Goal: Task Accomplishment & Management: Manage account settings

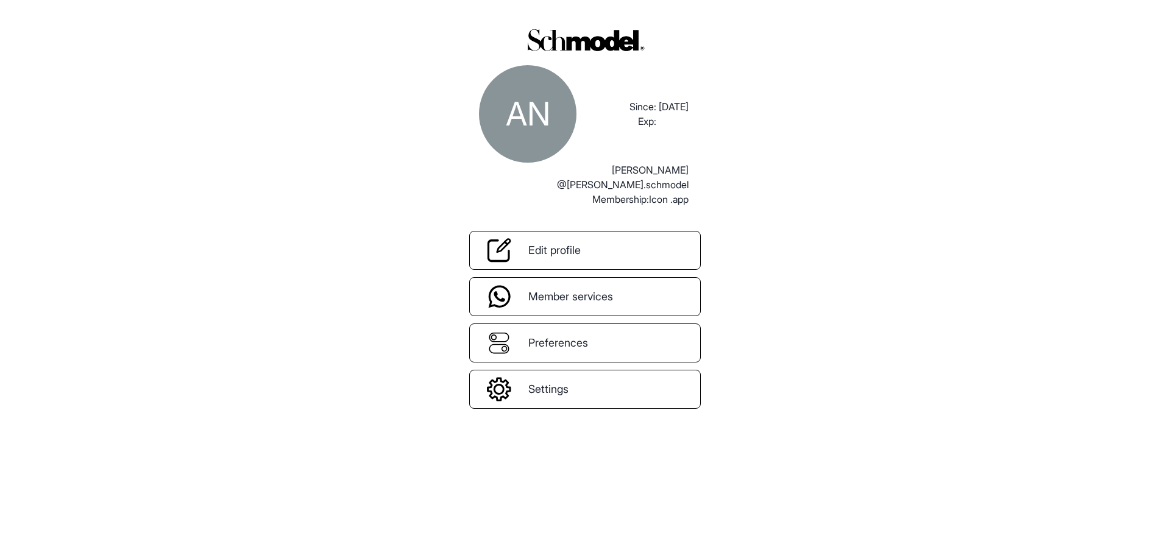
click at [826, 202] on div "AN Since: Exp: [DATE] [PERSON_NAME] @[PERSON_NAME].schmodel Membership: Icon .a…" at bounding box center [585, 266] width 1170 height 533
click at [741, 266] on div "AN Since: Exp: [DATE] [PERSON_NAME] @[PERSON_NAME].schmodel Membership: Icon .a…" at bounding box center [585, 266] width 1170 height 533
click at [397, 346] on div "AN Since: Exp: [DATE] [PERSON_NAME] @[PERSON_NAME].schmodel Membership: Icon .a…" at bounding box center [585, 266] width 1170 height 533
click at [341, 242] on div "AN Since: Exp: [DATE] [PERSON_NAME] @[PERSON_NAME].schmodel Membership: Icon .a…" at bounding box center [585, 266] width 1170 height 533
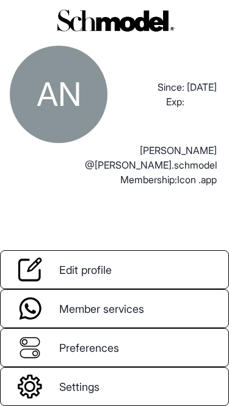
click at [135, 278] on link "Edit profile" at bounding box center [114, 269] width 229 height 39
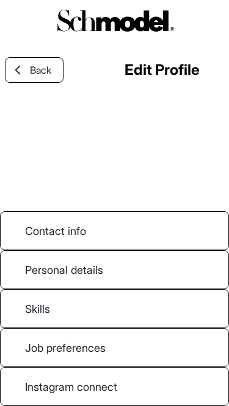
click at [36, 57] on link "Back" at bounding box center [34, 70] width 59 height 26
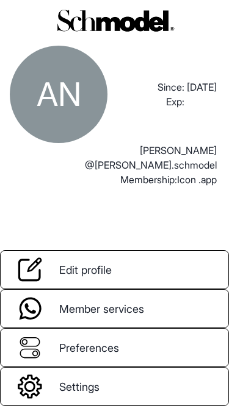
click at [191, 236] on div "AN Since: Exp: [DATE] [PERSON_NAME] @[PERSON_NAME].schmodel Membership: Icon .a…" at bounding box center [114, 221] width 229 height 371
